Goal: Task Accomplishment & Management: Manage account settings

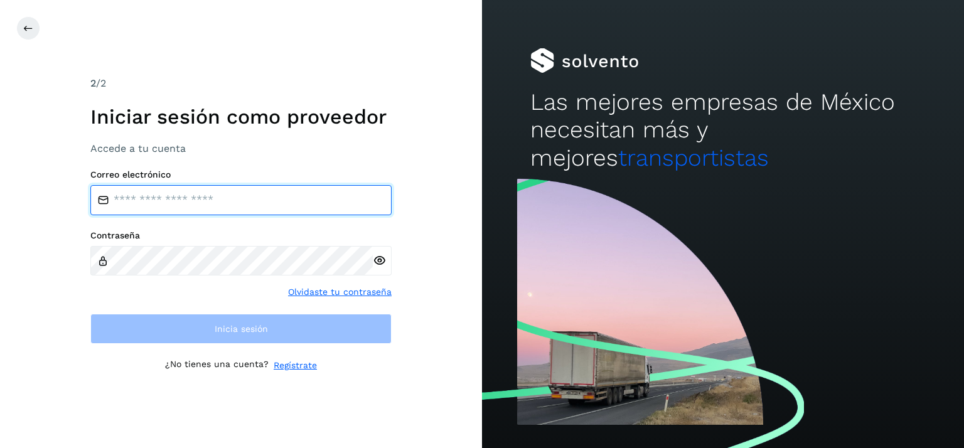
click at [203, 199] on input "email" at bounding box center [240, 200] width 301 height 30
type input "**********"
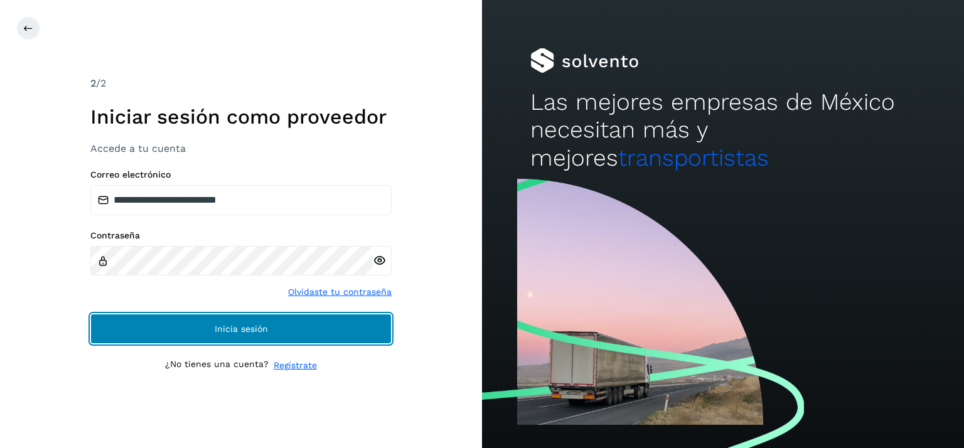
click at [253, 326] on span "Inicia sesión" at bounding box center [241, 328] width 53 height 9
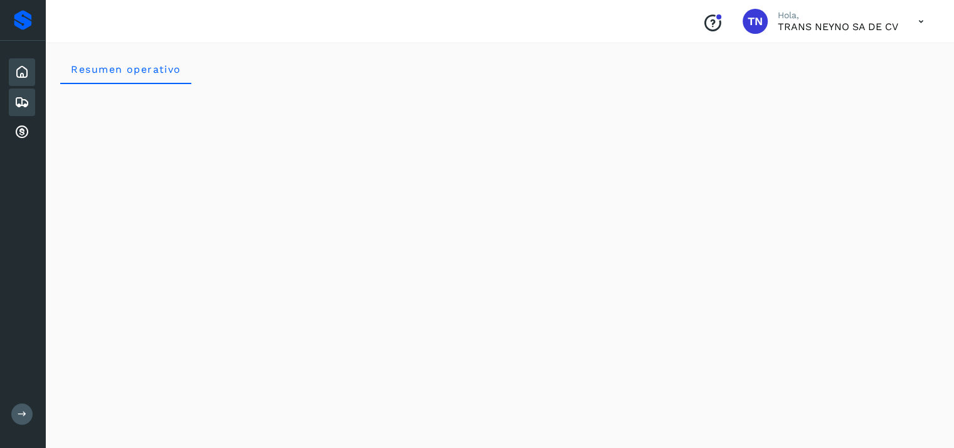
click at [25, 101] on icon at bounding box center [21, 102] width 15 height 15
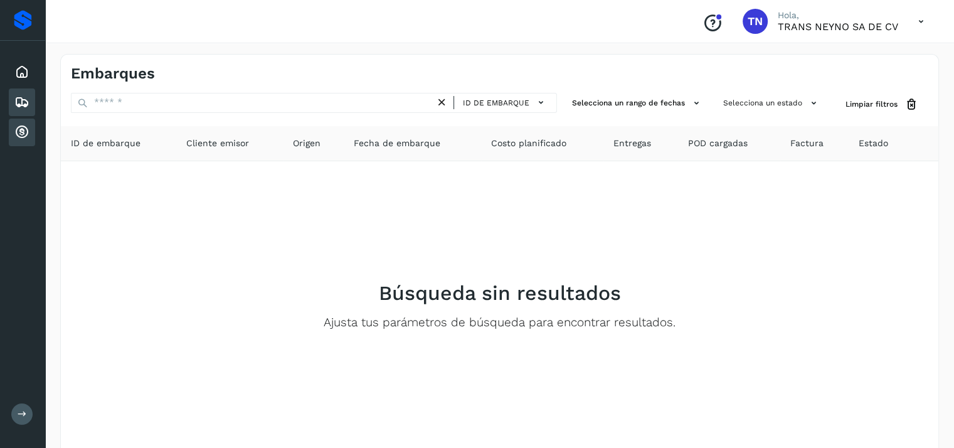
click at [20, 132] on icon at bounding box center [21, 132] width 15 height 15
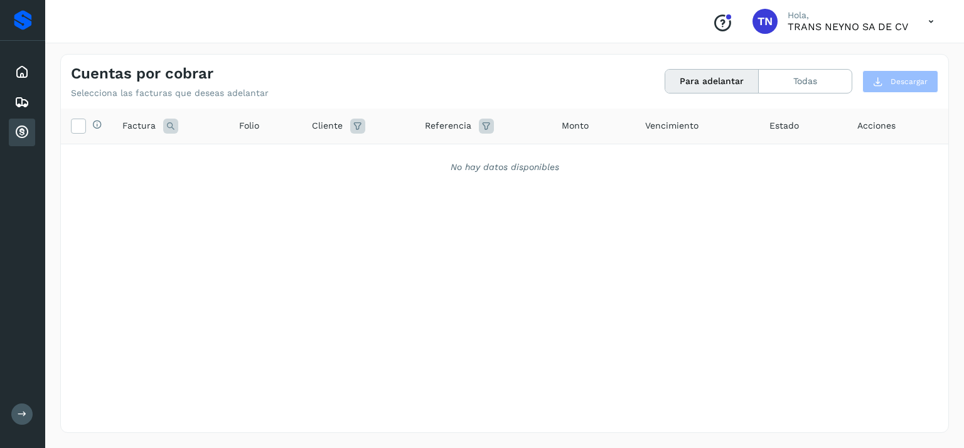
click at [930, 20] on icon at bounding box center [931, 22] width 26 height 26
drag, startPoint x: 867, startPoint y: 58, endPoint x: 860, endPoint y: 55, distance: 7.6
click at [866, 57] on div "Cerrar sesión" at bounding box center [868, 57] width 149 height 24
